Goal: Navigation & Orientation: Find specific page/section

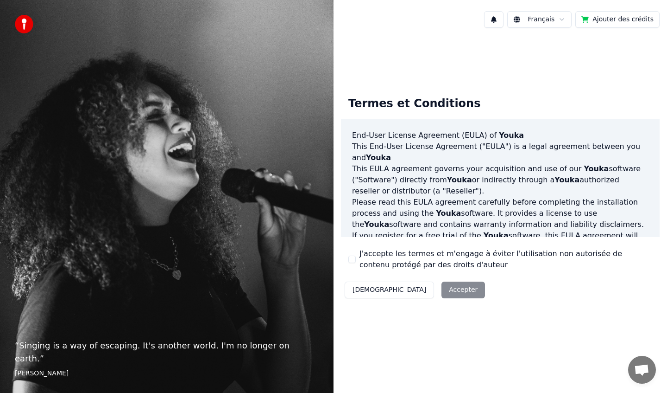
click at [351, 257] on button "J'accepte les termes et m'engage à éviter l'utilisation non autorisée de conten…" at bounding box center [352, 258] width 7 height 7
click at [442, 292] on button "Accepter" at bounding box center [464, 289] width 44 height 17
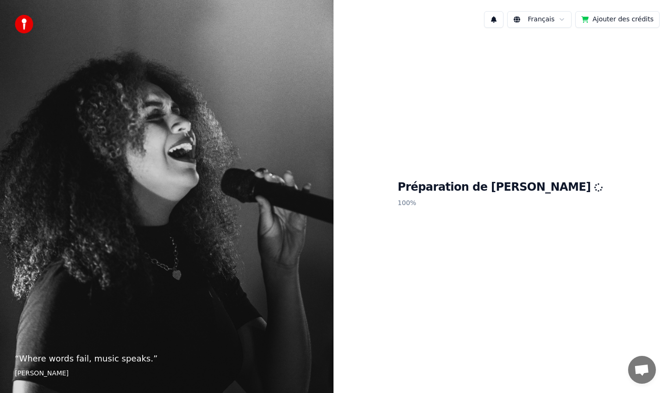
click at [270, 293] on div "“ Where words fail, music speaks. ” [PERSON_NAME]" at bounding box center [167, 196] width 334 height 393
click at [67, 5] on div "“ Where words fail, music speaks. ” [PERSON_NAME]" at bounding box center [167, 196] width 334 height 393
click at [64, 2] on div "“ Where words fail, music speaks. ” [PERSON_NAME]" at bounding box center [167, 196] width 334 height 393
